Goal: Task Accomplishment & Management: Use online tool/utility

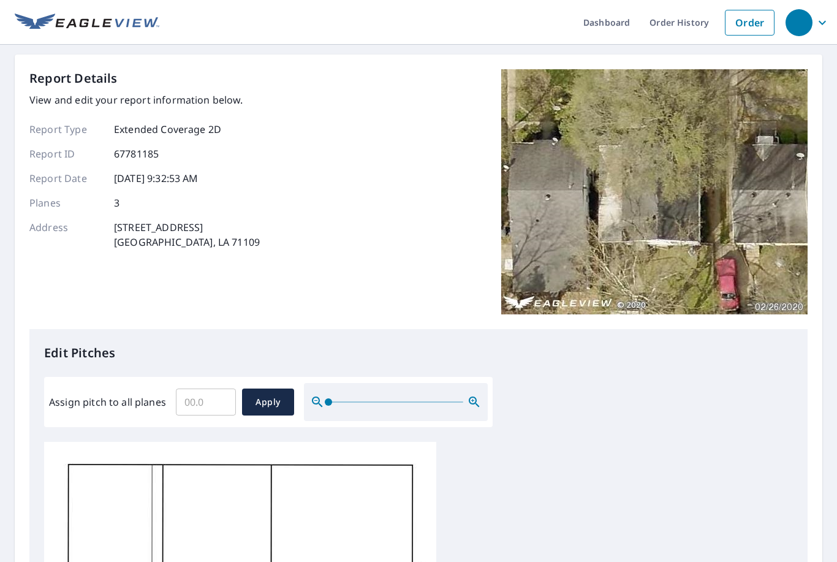
scroll to position [3, 0]
click at [195, 395] on input "Assign pitch to all planes" at bounding box center [206, 402] width 60 height 34
type input "6"
click at [275, 395] on span "Apply" at bounding box center [268, 402] width 32 height 15
type input "6"
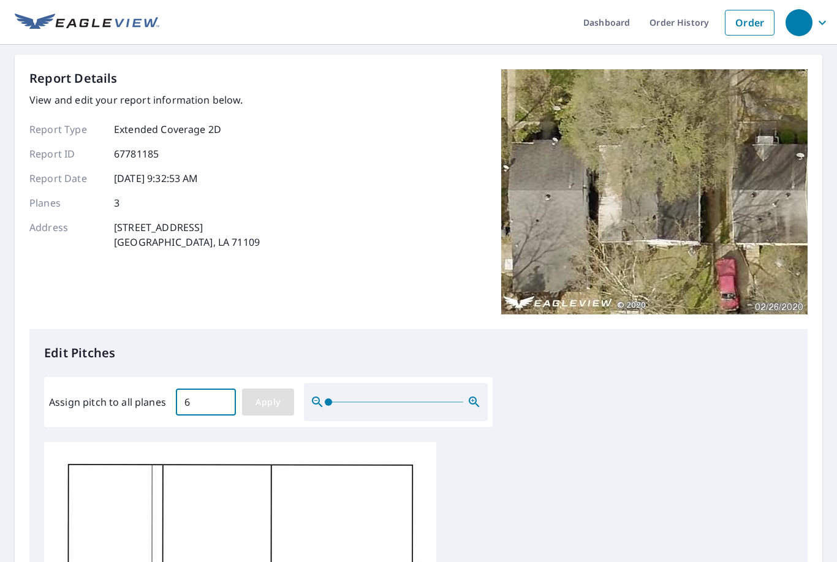
type input "6"
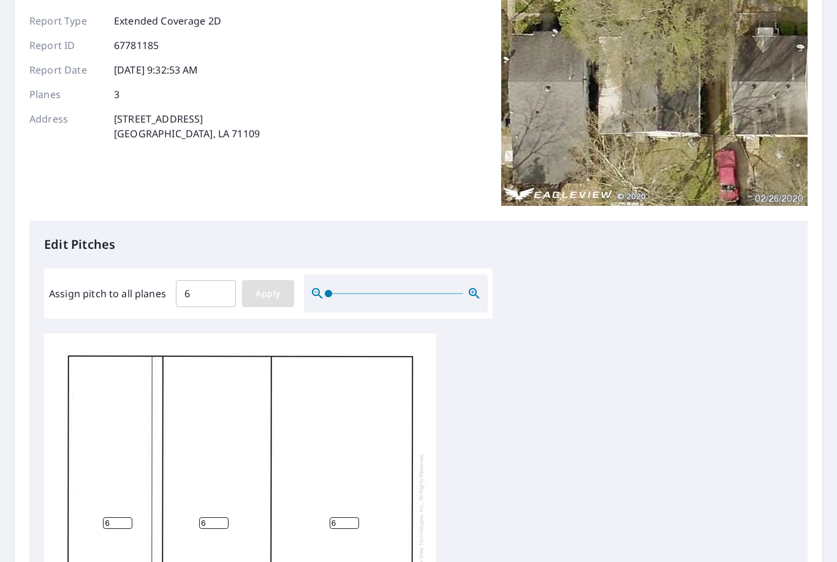
scroll to position [96, 0]
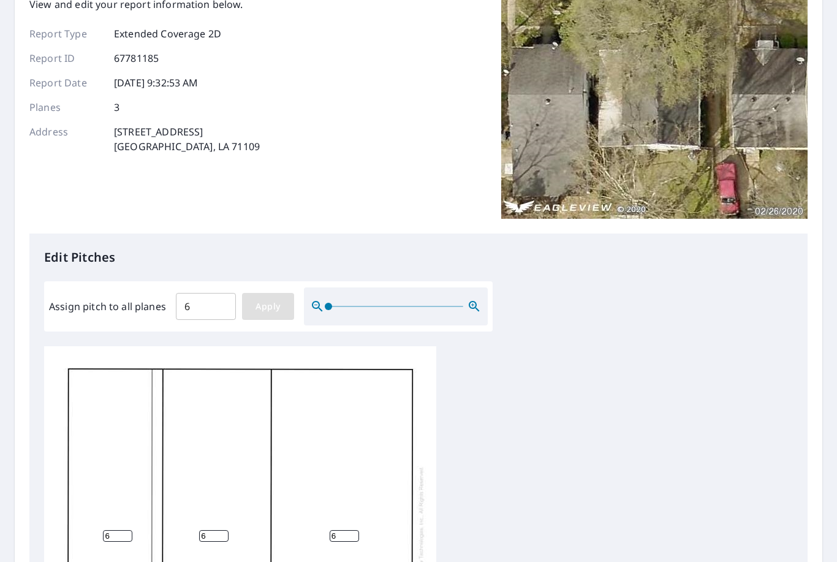
click at [259, 302] on span "Apply" at bounding box center [268, 306] width 32 height 15
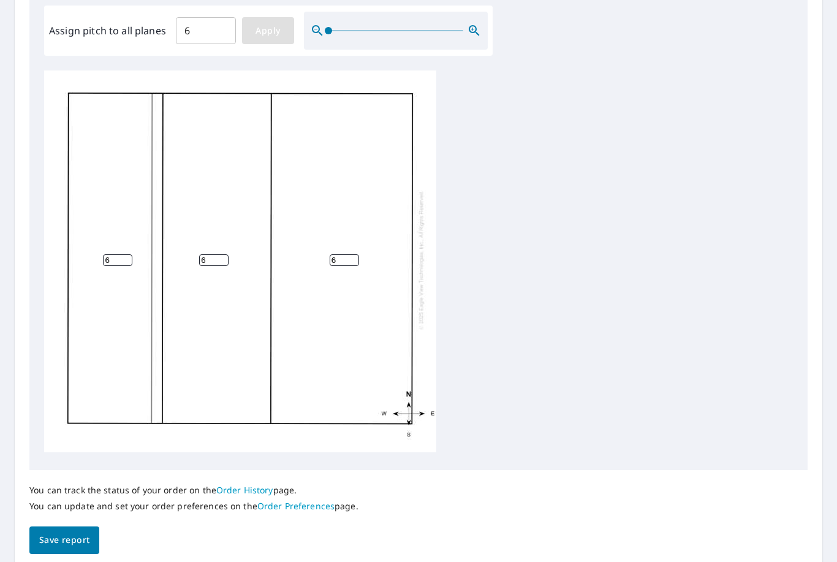
scroll to position [368, 0]
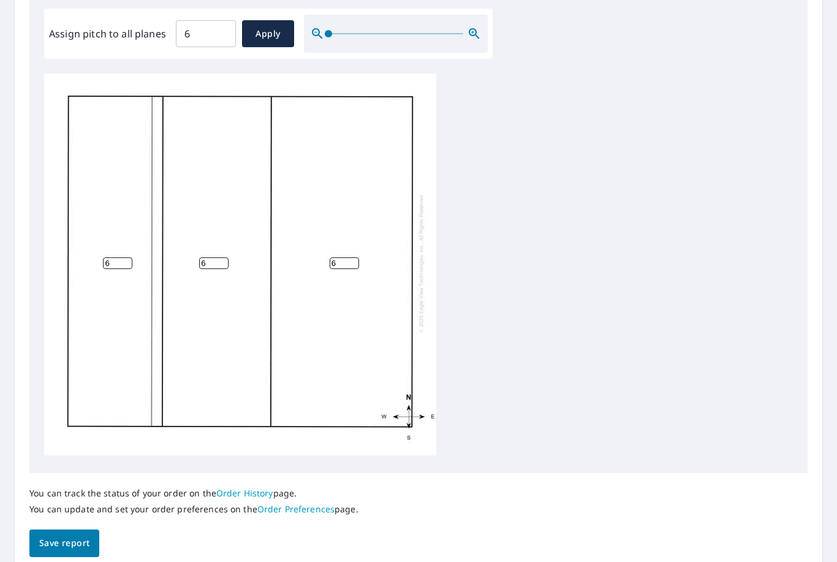
click at [85, 536] on span "Save report" at bounding box center [64, 543] width 50 height 15
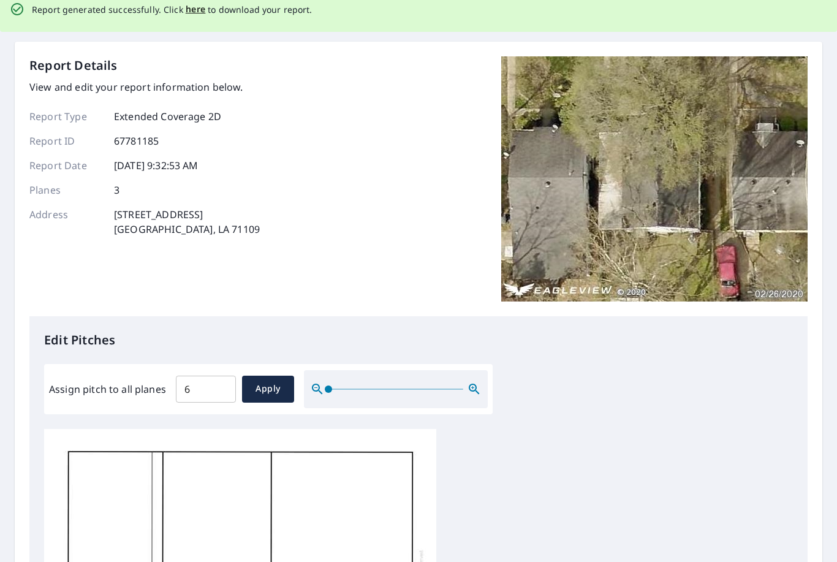
scroll to position [12, 0]
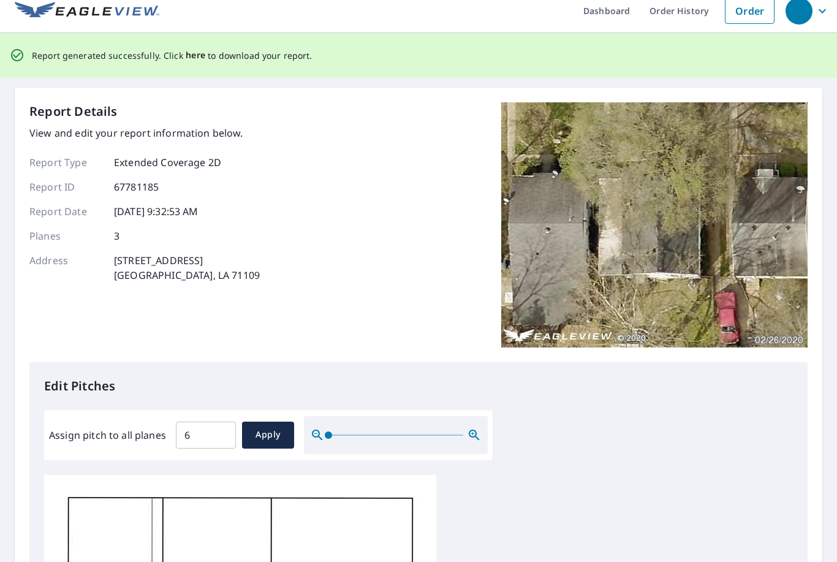
click at [194, 56] on span "here" at bounding box center [196, 55] width 20 height 15
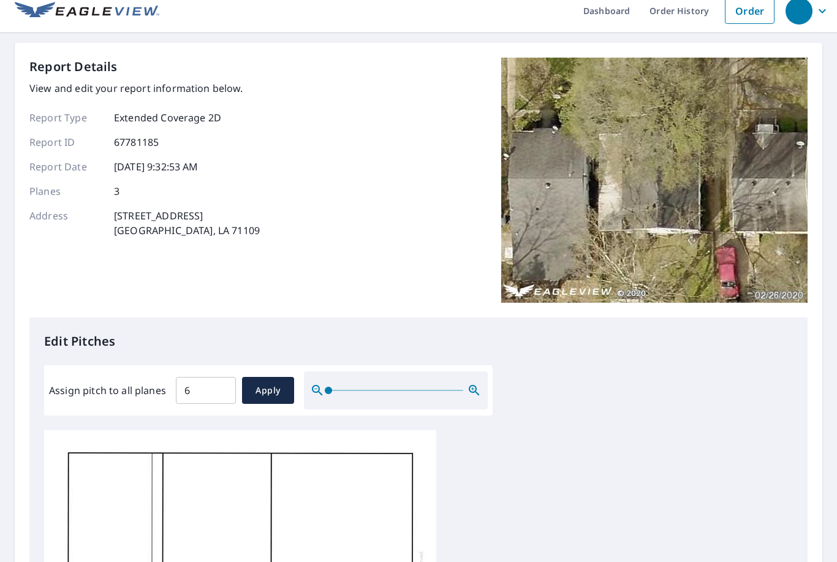
click at [200, 1] on ul "Dashboard Order History Order" at bounding box center [469, 10] width 621 height 45
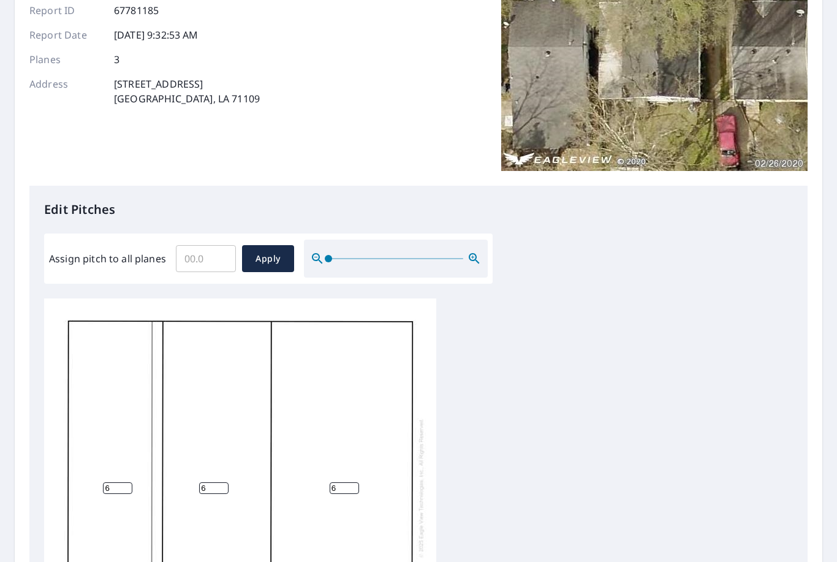
scroll to position [3, 0]
click at [118, 483] on input "6" at bounding box center [117, 488] width 29 height 12
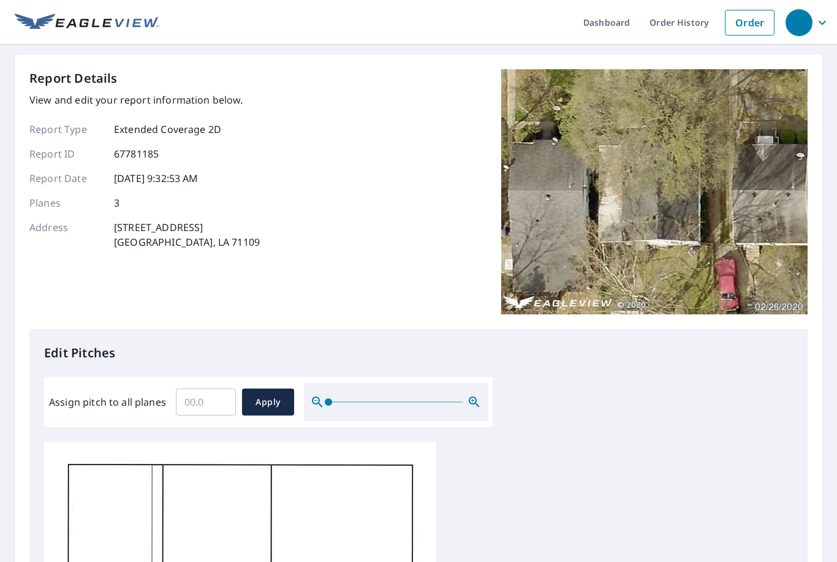
scroll to position [0, 0]
type input "2"
click at [268, 398] on span "Apply" at bounding box center [268, 402] width 32 height 15
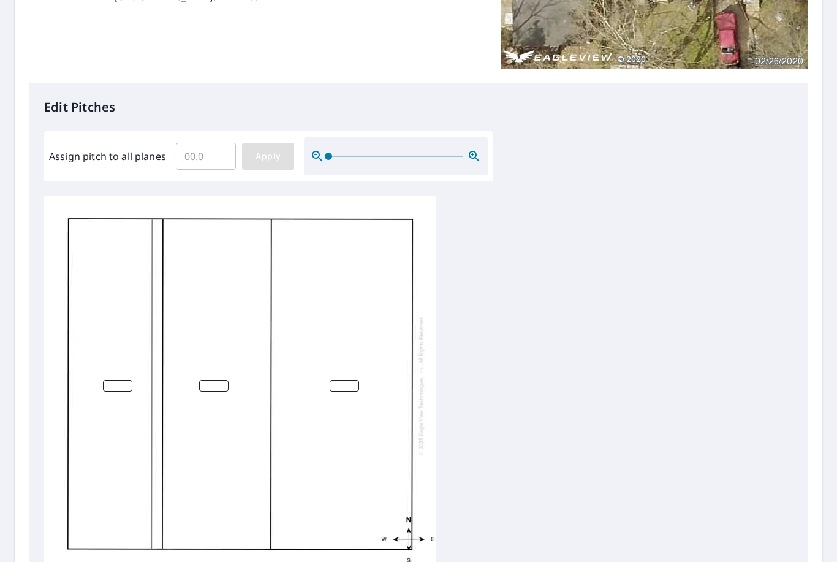
scroll to position [247, 0]
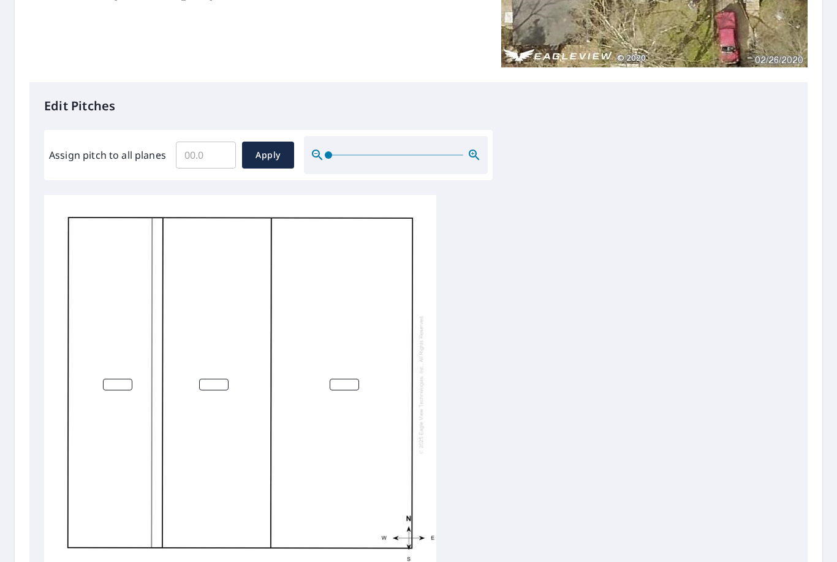
click at [359, 379] on input "number" at bounding box center [344, 385] width 29 height 12
type input "6"
click at [248, 377] on div "6" at bounding box center [240, 384] width 392 height 385
click at [216, 379] on input "number" at bounding box center [213, 385] width 29 height 12
type input "7"
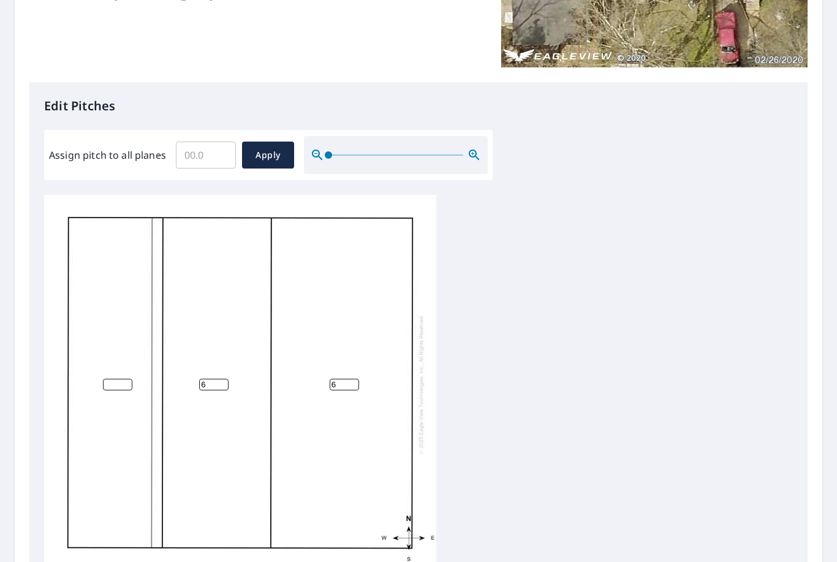
type input "6"
click at [131, 379] on input "number" at bounding box center [117, 385] width 29 height 12
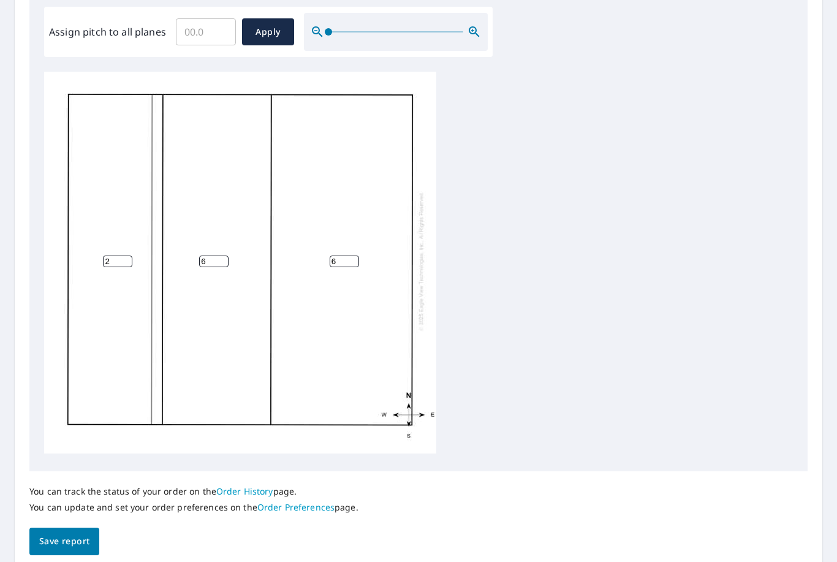
scroll to position [368, 0]
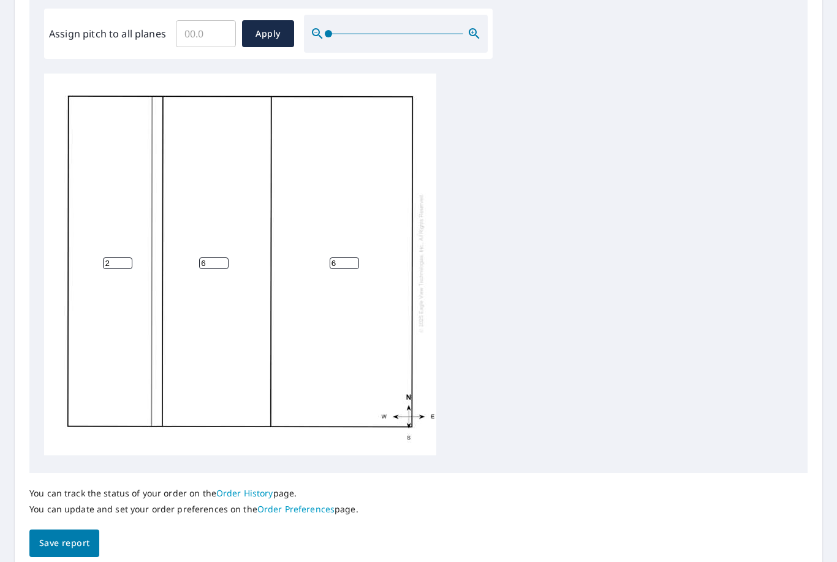
type input "2"
click at [74, 536] on span "Save report" at bounding box center [64, 543] width 50 height 15
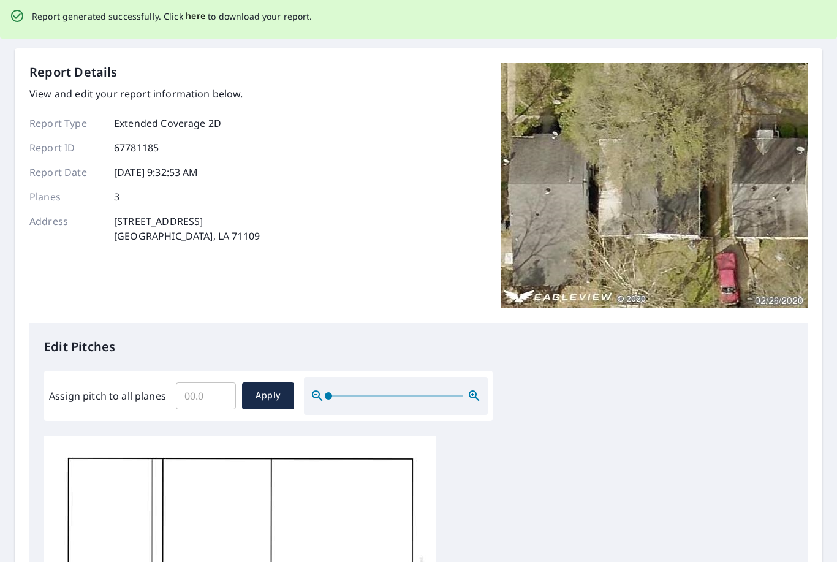
scroll to position [0, 0]
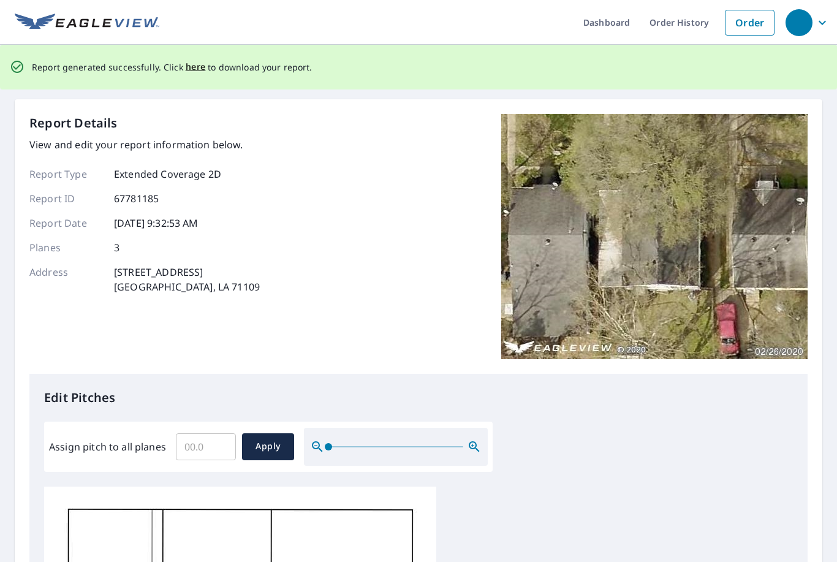
click at [174, 60] on p "Report generated successfully. Click here to download your report." at bounding box center [172, 66] width 281 height 15
click at [190, 59] on span "here" at bounding box center [196, 66] width 20 height 15
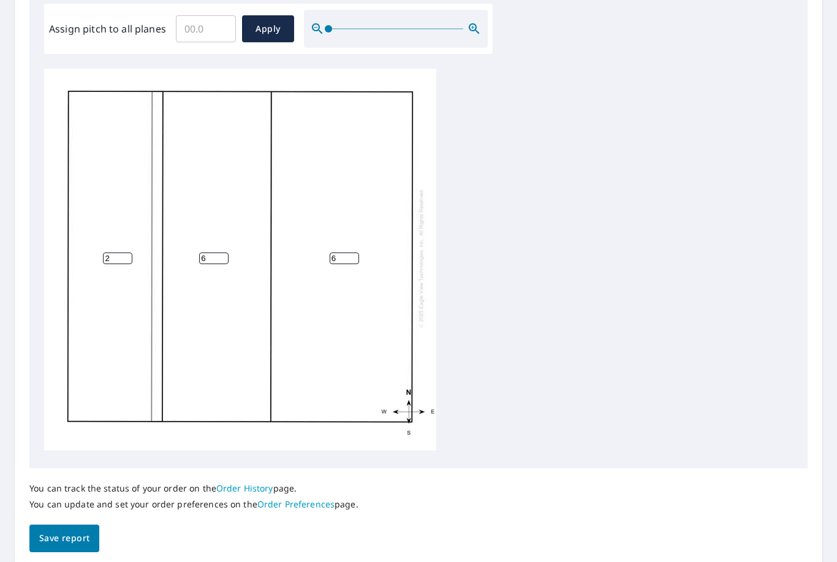
scroll to position [370, 0]
